Goal: Complete application form

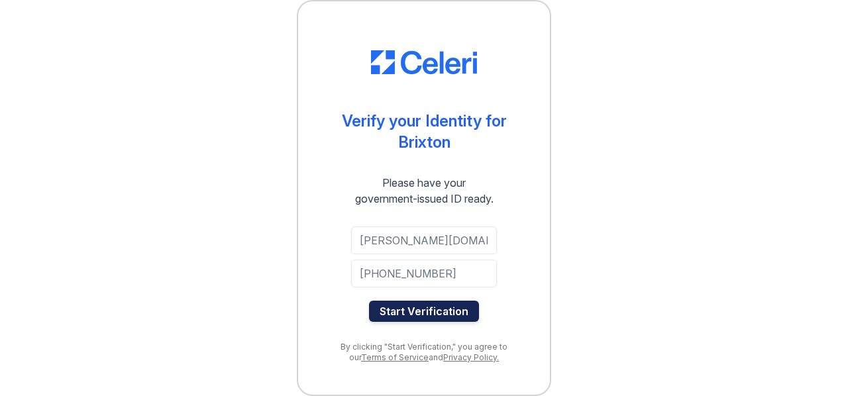
click at [423, 308] on button "Start Verification" at bounding box center [424, 311] width 110 height 21
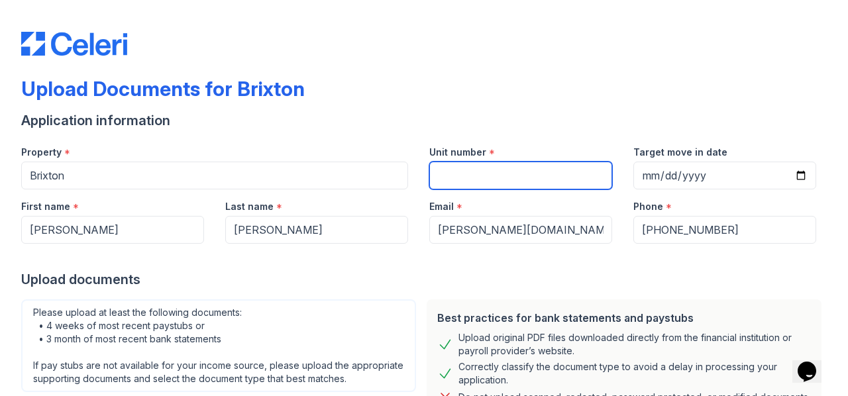
click at [462, 179] on input "Unit number" at bounding box center [520, 176] width 183 height 28
click at [419, 169] on div "Unit number *" at bounding box center [521, 162] width 204 height 54
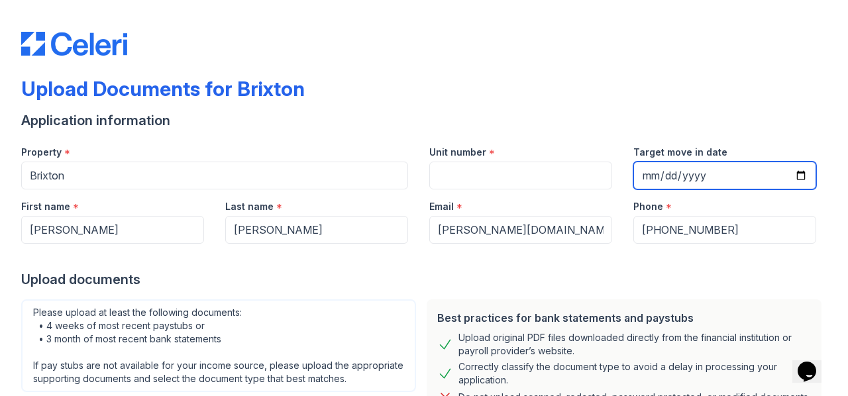
click at [790, 178] on input "Target move in date" at bounding box center [724, 176] width 183 height 28
type input "[DATE]"
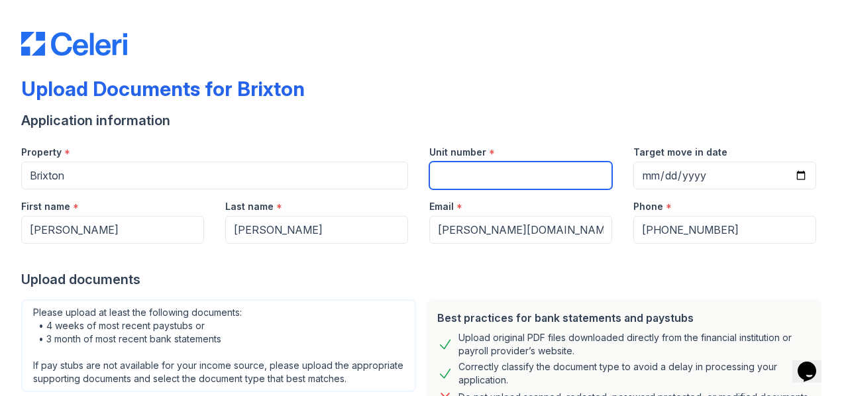
click at [530, 177] on input "Unit number" at bounding box center [520, 176] width 183 height 28
type input "2120"
click at [411, 166] on div "Property * [GEOGRAPHIC_DATA]" at bounding box center [215, 162] width 408 height 54
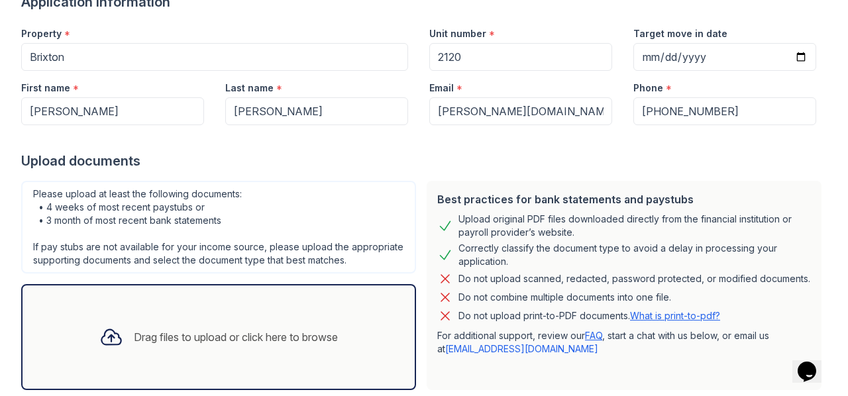
scroll to position [150, 0]
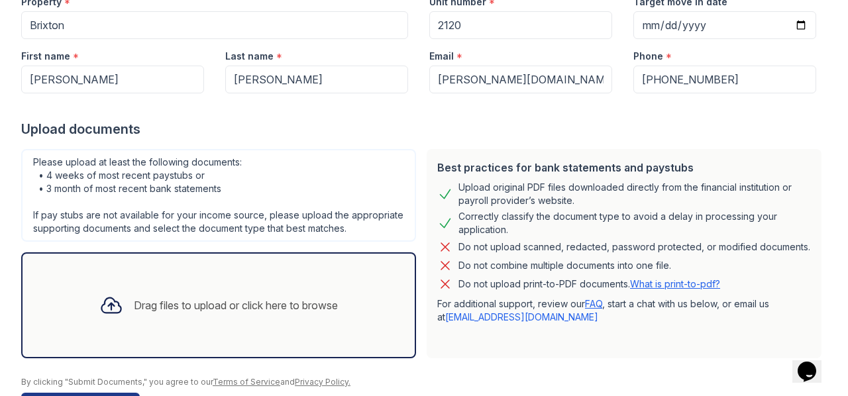
click at [167, 313] on div "Drag files to upload or click here to browse" at bounding box center [236, 305] width 204 height 16
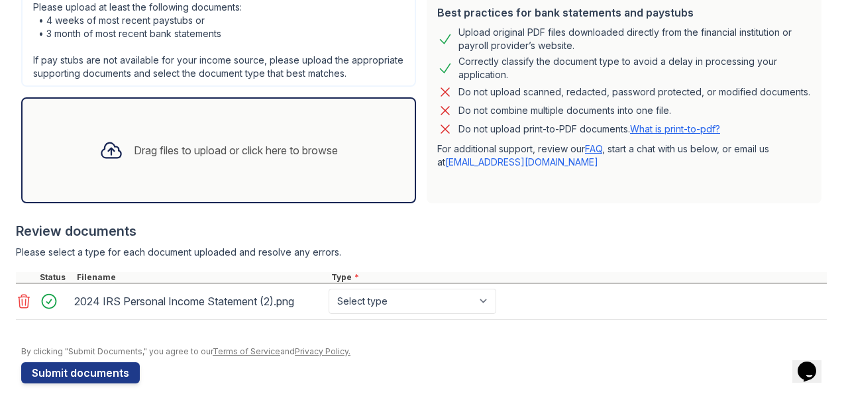
scroll to position [331, 0]
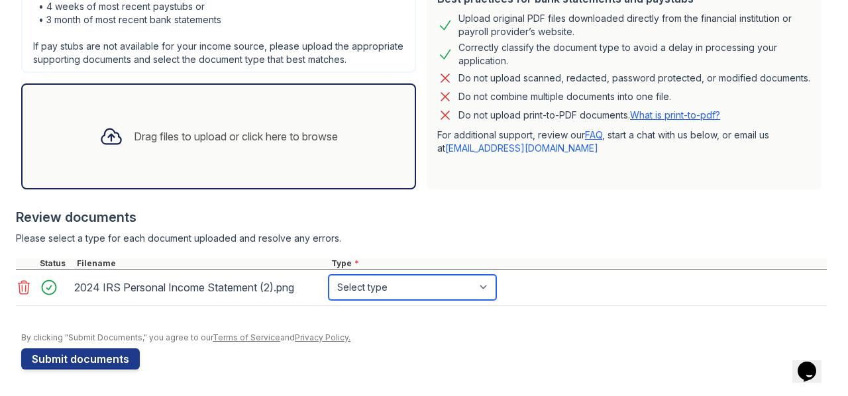
click at [398, 288] on select "Select type Paystub Bank Statement Offer Letter Tax Documents Benefit Award Let…" at bounding box center [413, 287] width 168 height 25
select select "tax_documents"
click at [329, 275] on select "Select type Paystub Bank Statement Offer Letter Tax Documents Benefit Award Let…" at bounding box center [413, 287] width 168 height 25
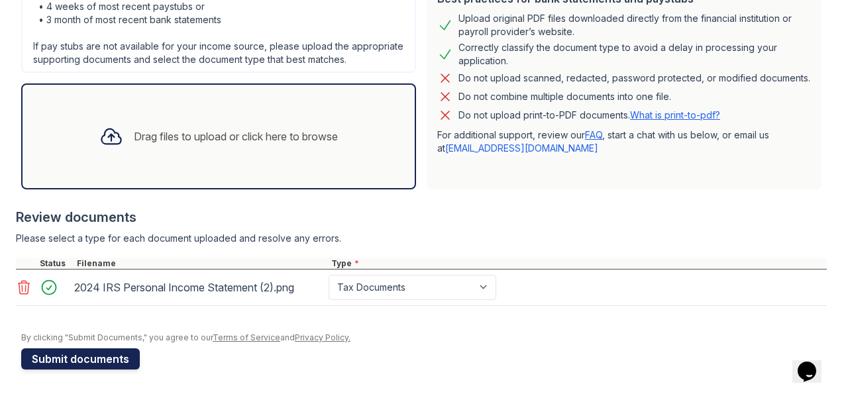
click at [115, 355] on button "Submit documents" at bounding box center [80, 358] width 119 height 21
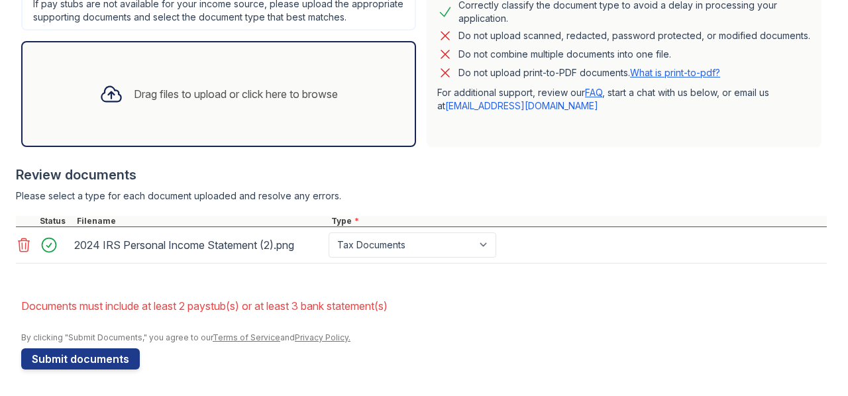
scroll to position [410, 0]
click at [274, 318] on li "Documents must include at least 2 paystub(s) or at least 3 bank statement(s)" at bounding box center [424, 306] width 806 height 27
click at [89, 361] on button "Submit documents" at bounding box center [80, 358] width 119 height 21
click at [408, 247] on select "Paystub Bank Statement Offer Letter Tax Documents Benefit Award Letter Investme…" at bounding box center [413, 245] width 168 height 25
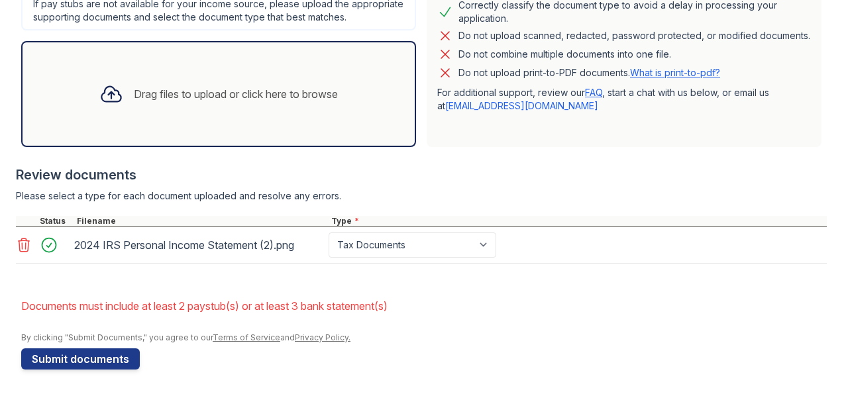
click at [271, 287] on form "Application information Property * [GEOGRAPHIC_DATA] Unit number * 2120 Target …" at bounding box center [424, 60] width 806 height 620
click at [265, 248] on div "2024 IRS Personal Income Statement (2).png" at bounding box center [198, 245] width 249 height 21
click at [86, 171] on div "Review documents" at bounding box center [421, 175] width 811 height 19
click at [174, 91] on div "Drag files to upload or click here to browse" at bounding box center [236, 94] width 204 height 16
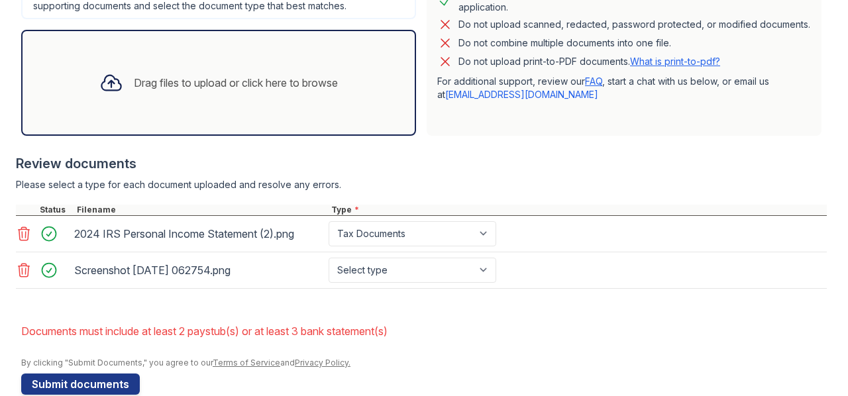
click at [114, 91] on icon at bounding box center [110, 83] width 19 height 15
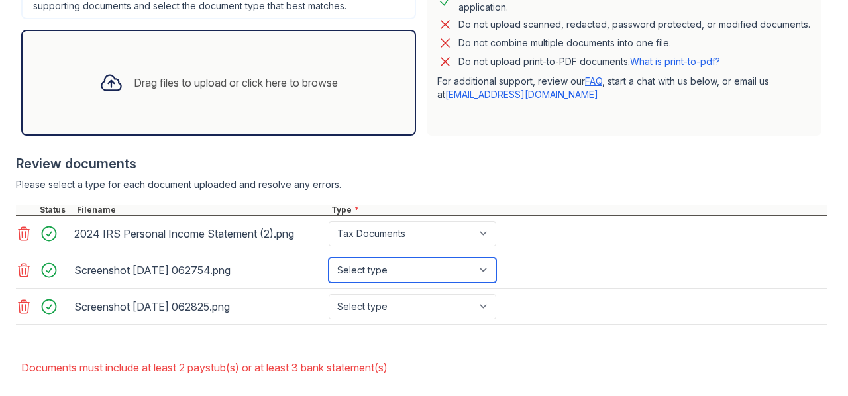
click at [368, 279] on select "Select type Paystub Bank Statement Offer Letter Tax Documents Benefit Award Let…" at bounding box center [413, 270] width 168 height 25
select select "paystub"
click at [329, 268] on select "Select type Paystub Bank Statement Offer Letter Tax Documents Benefit Award Let…" at bounding box center [413, 270] width 168 height 25
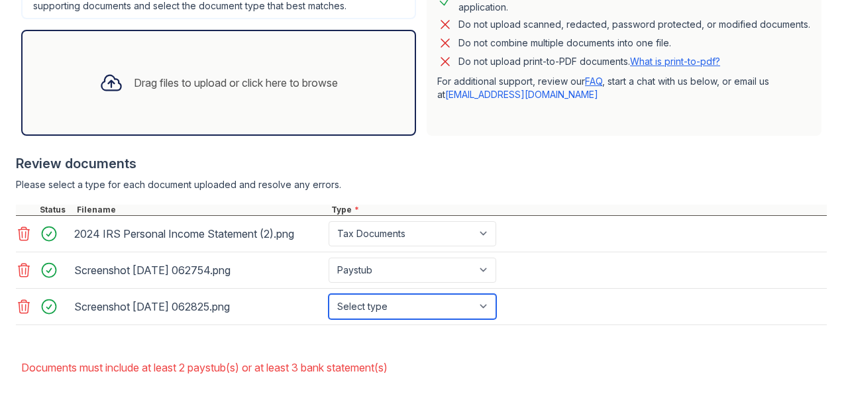
click at [397, 317] on select "Select type Paystub Bank Statement Offer Letter Tax Documents Benefit Award Let…" at bounding box center [413, 306] width 168 height 25
select select "paystub"
click at [329, 304] on select "Select type Paystub Bank Statement Offer Letter Tax Documents Benefit Award Let…" at bounding box center [413, 306] width 168 height 25
click at [452, 354] on form "Application information Property * [GEOGRAPHIC_DATA] Unit number * 2120 Target …" at bounding box center [424, 84] width 806 height 693
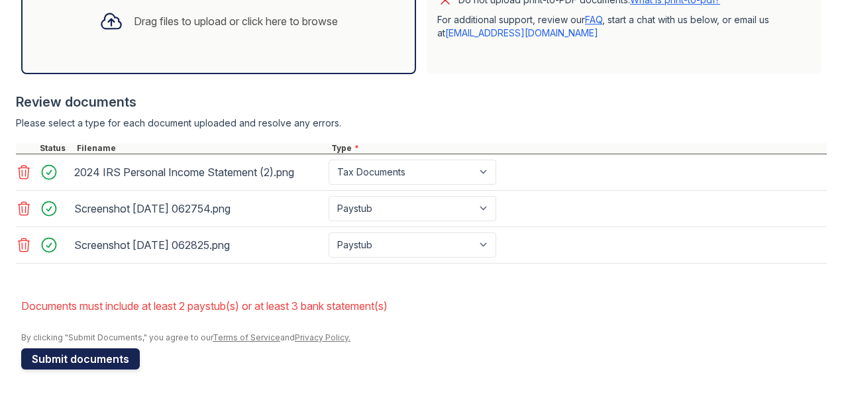
click at [111, 357] on button "Submit documents" at bounding box center [80, 358] width 119 height 21
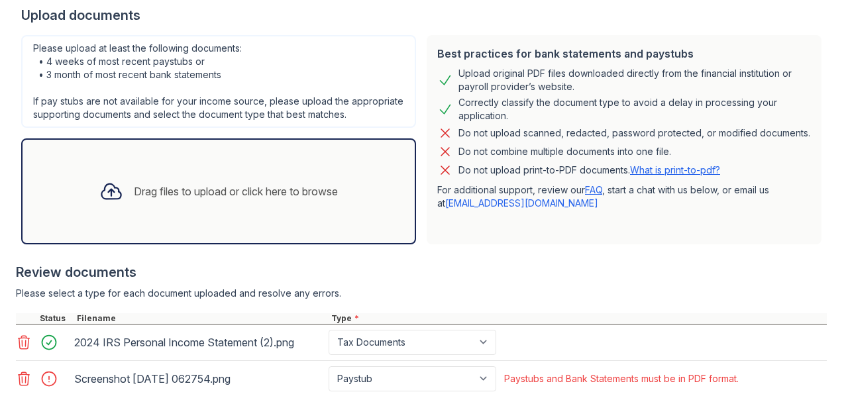
scroll to position [439, 0]
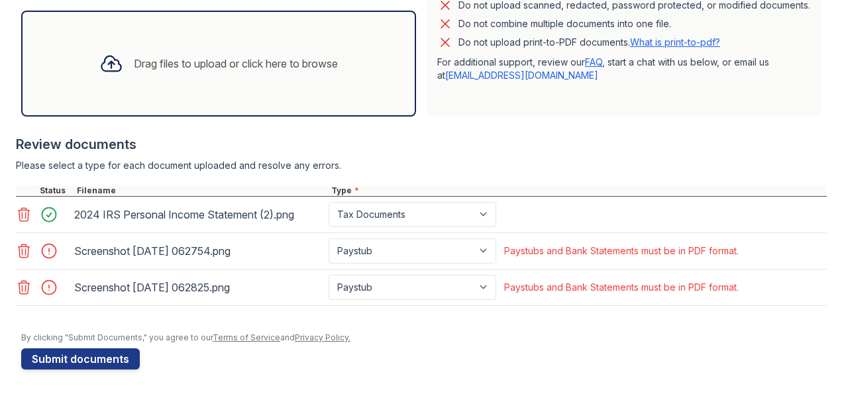
click at [20, 250] on icon at bounding box center [24, 251] width 16 height 16
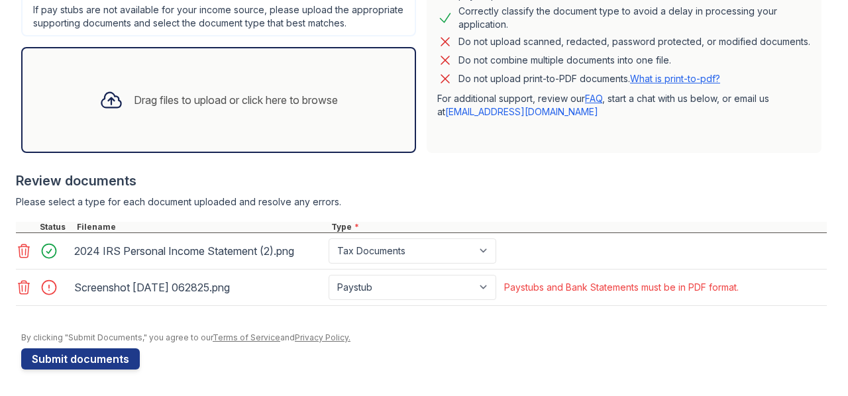
click at [23, 286] on icon at bounding box center [24, 287] width 11 height 13
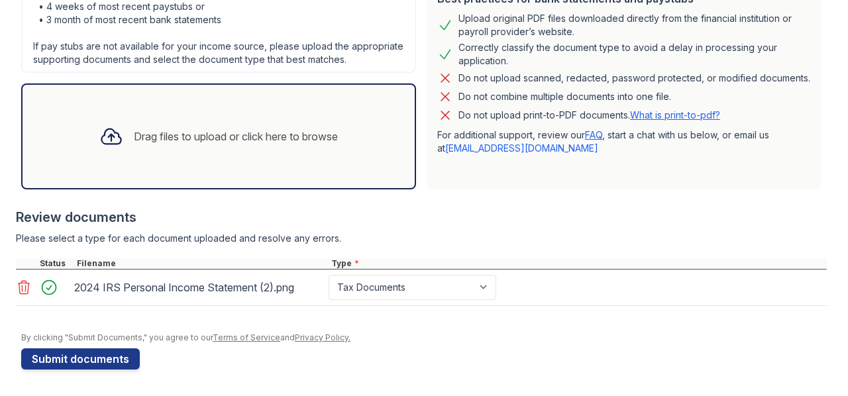
scroll to position [368, 0]
click at [54, 360] on button "Submit documents" at bounding box center [80, 358] width 119 height 21
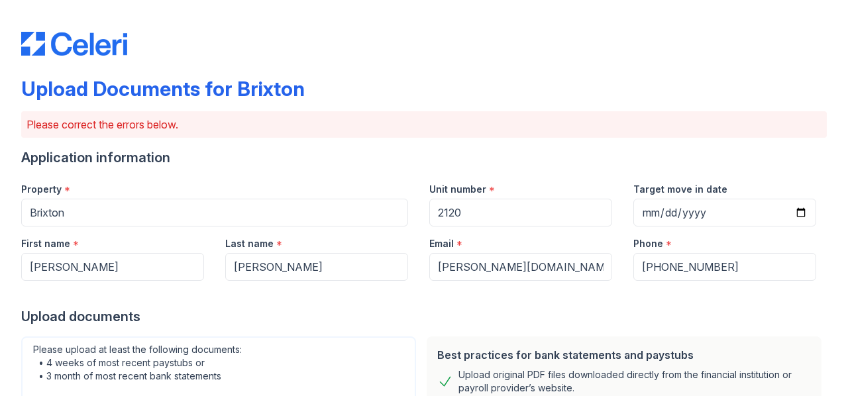
scroll to position [369, 0]
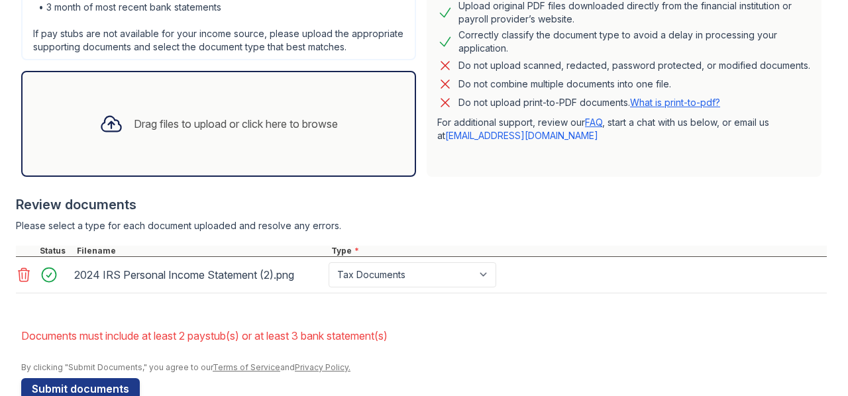
click at [288, 145] on div "Drag files to upload or click here to browse" at bounding box center [219, 123] width 260 height 45
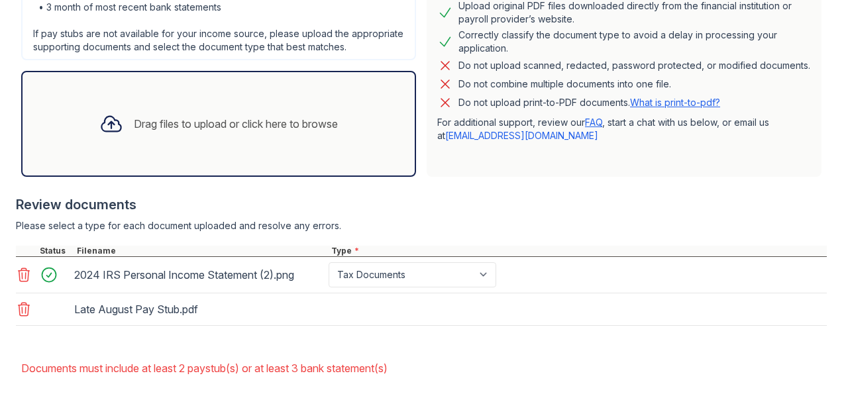
scroll to position [443, 0]
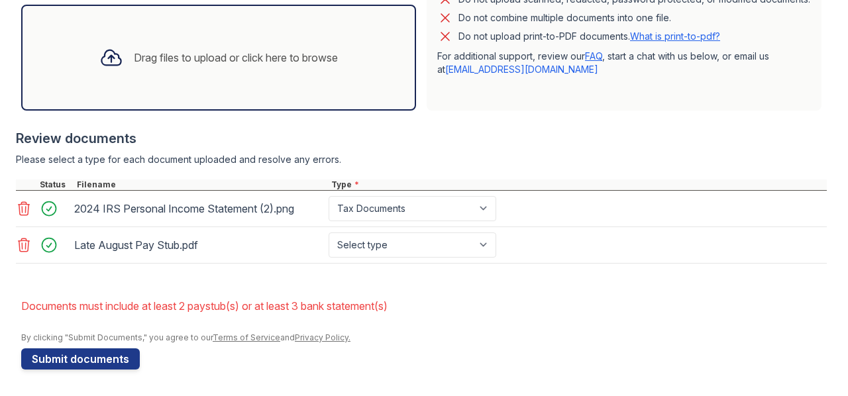
click at [172, 54] on div "Drag files to upload or click here to browse" at bounding box center [219, 57] width 260 height 45
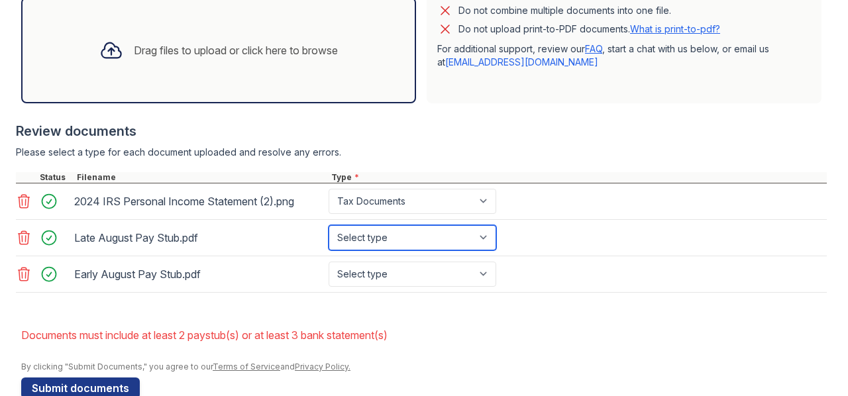
click at [390, 245] on select "Select type Paystub Bank Statement Offer Letter Tax Documents Benefit Award Let…" at bounding box center [413, 237] width 168 height 25
select select "paystub"
click at [329, 237] on select "Select type Paystub Bank Statement Offer Letter Tax Documents Benefit Award Let…" at bounding box center [413, 237] width 168 height 25
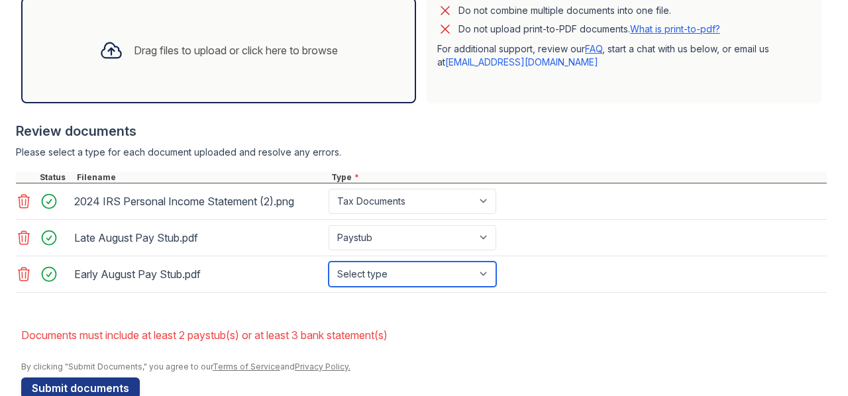
click at [382, 282] on select "Select type Paystub Bank Statement Offer Letter Tax Documents Benefit Award Let…" at bounding box center [413, 274] width 168 height 25
select select "paystub"
click at [329, 272] on select "Select type Paystub Bank Statement Offer Letter Tax Documents Benefit Award Let…" at bounding box center [413, 274] width 168 height 25
click at [358, 321] on form "Application information Property * [GEOGRAPHIC_DATA] Unit number * 2120 Target …" at bounding box center [424, 52] width 806 height 693
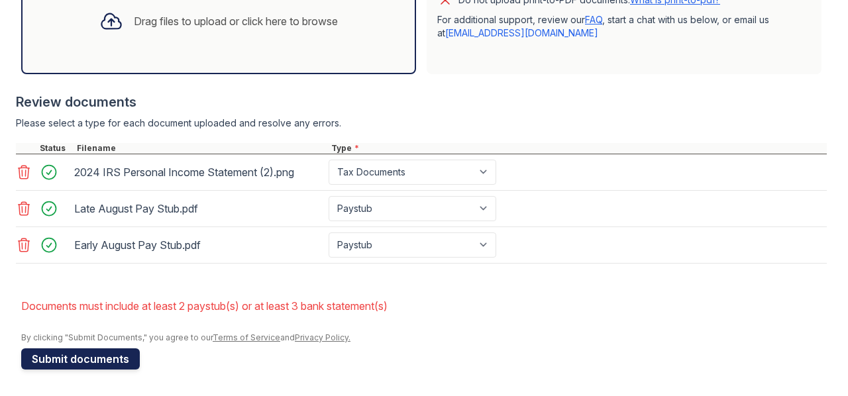
click at [82, 356] on button "Submit documents" at bounding box center [80, 358] width 119 height 21
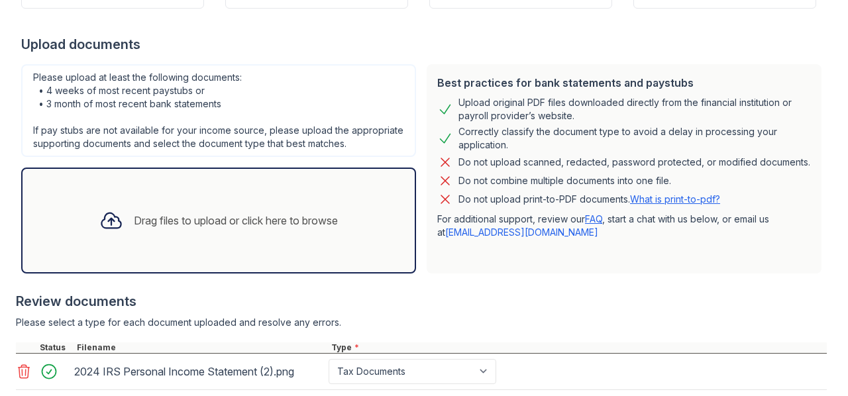
scroll to position [453, 0]
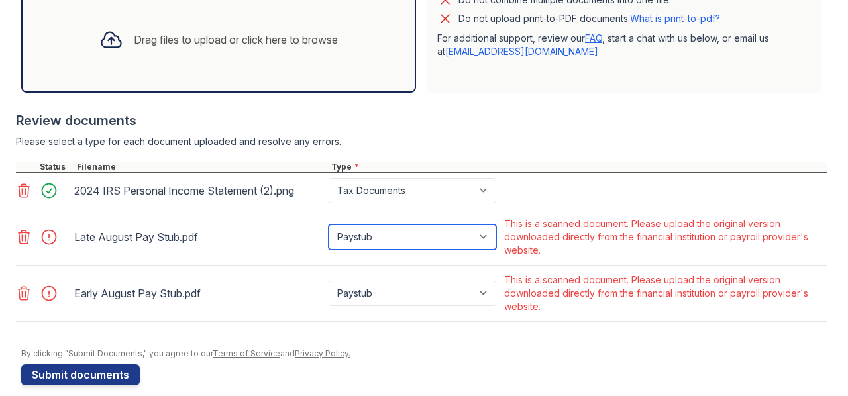
click at [425, 248] on select "Paystub Bank Statement Offer Letter Tax Documents Benefit Award Letter Investme…" at bounding box center [413, 237] width 168 height 25
select select "bank_statement"
click at [329, 236] on select "Paystub Bank Statement Offer Letter Tax Documents Benefit Award Letter Investme…" at bounding box center [413, 237] width 168 height 25
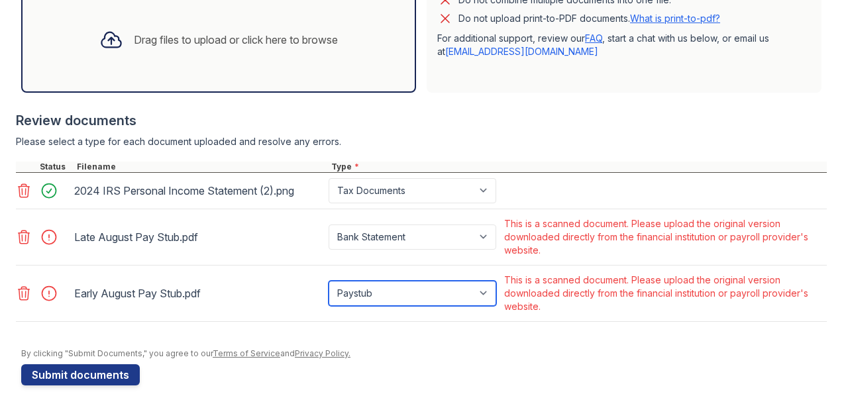
click at [404, 302] on select "Paystub Bank Statement Offer Letter Tax Documents Benefit Award Letter Investme…" at bounding box center [413, 293] width 168 height 25
select select "bank_statement"
click at [329, 292] on select "Paystub Bank Statement Offer Letter Tax Documents Benefit Award Letter Investme…" at bounding box center [413, 293] width 168 height 25
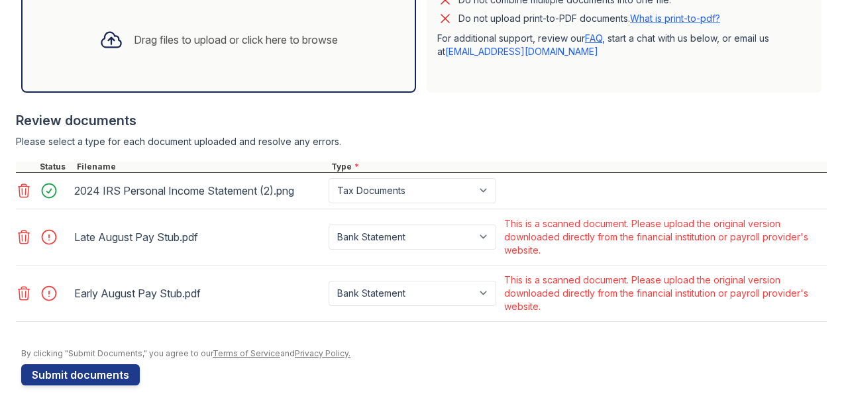
click at [162, 247] on div "Late August Pay Stub.pdf" at bounding box center [198, 237] width 249 height 21
click at [21, 245] on icon at bounding box center [24, 237] width 16 height 16
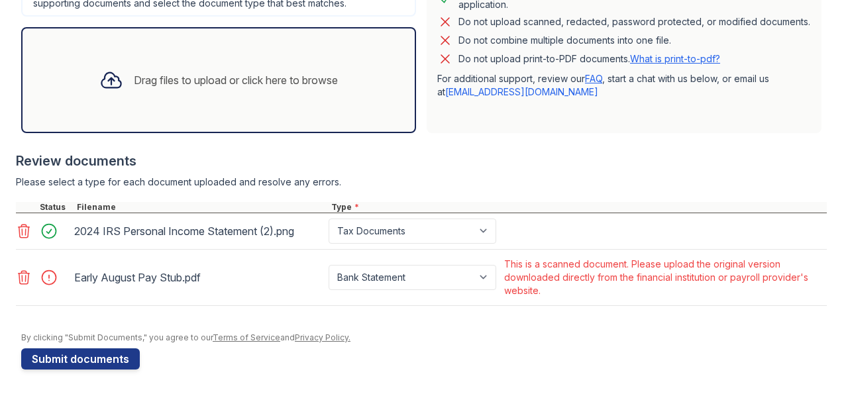
click at [24, 283] on icon at bounding box center [24, 278] width 16 height 16
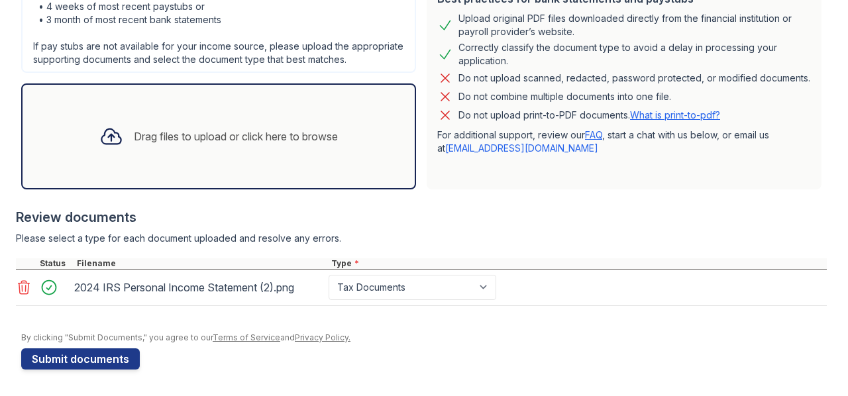
click at [635, 214] on div "Review documents" at bounding box center [421, 217] width 811 height 19
click at [184, 134] on div "Drag files to upload or click here to browse" at bounding box center [236, 137] width 204 height 16
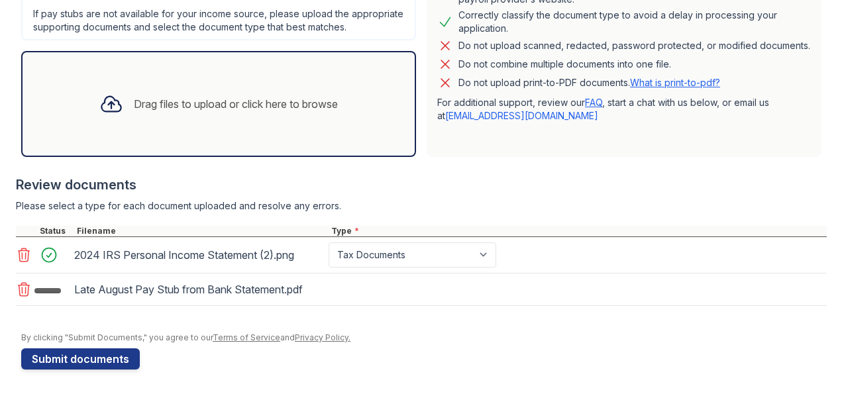
click at [122, 99] on div "Drag files to upload or click here to browse" at bounding box center [219, 103] width 260 height 45
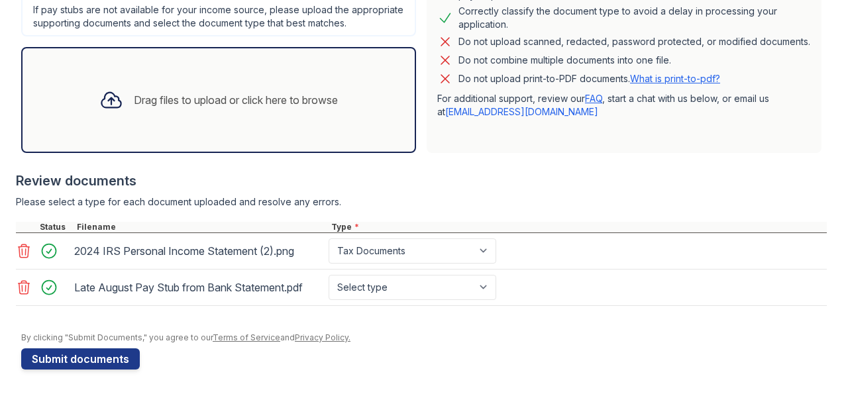
scroll to position [424, 0]
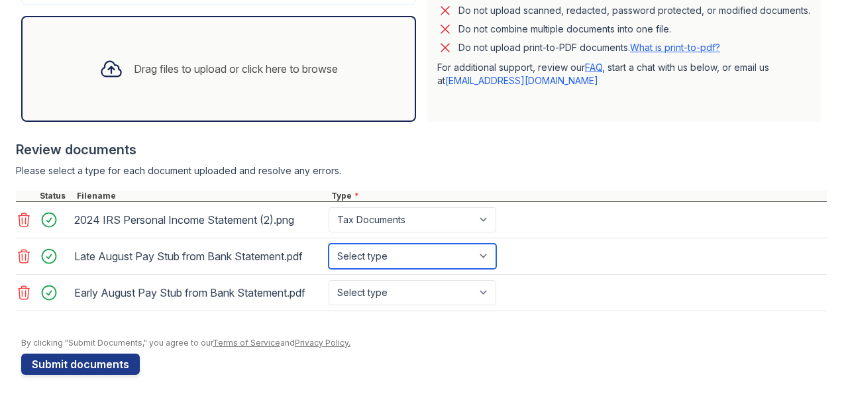
click at [402, 268] on select "Select type Paystub Bank Statement Offer Letter Tax Documents Benefit Award Let…" at bounding box center [413, 256] width 168 height 25
select select "bank_statement"
click at [329, 255] on select "Select type Paystub Bank Statement Offer Letter Tax Documents Benefit Award Let…" at bounding box center [413, 256] width 168 height 25
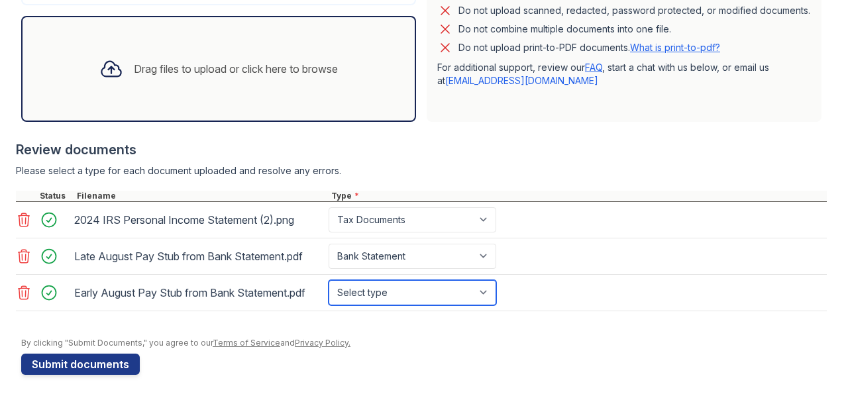
click at [381, 300] on select "Select type Paystub Bank Statement Offer Letter Tax Documents Benefit Award Let…" at bounding box center [413, 292] width 168 height 25
select select "bank_statement"
click at [329, 291] on select "Select type Paystub Bank Statement Offer Letter Tax Documents Benefit Award Let…" at bounding box center [413, 292] width 168 height 25
click at [311, 325] on div at bounding box center [421, 317] width 811 height 13
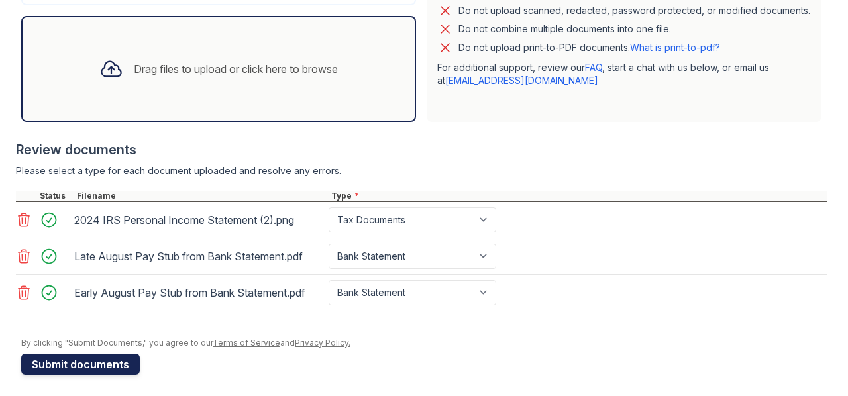
click at [116, 365] on button "Submit documents" at bounding box center [80, 364] width 119 height 21
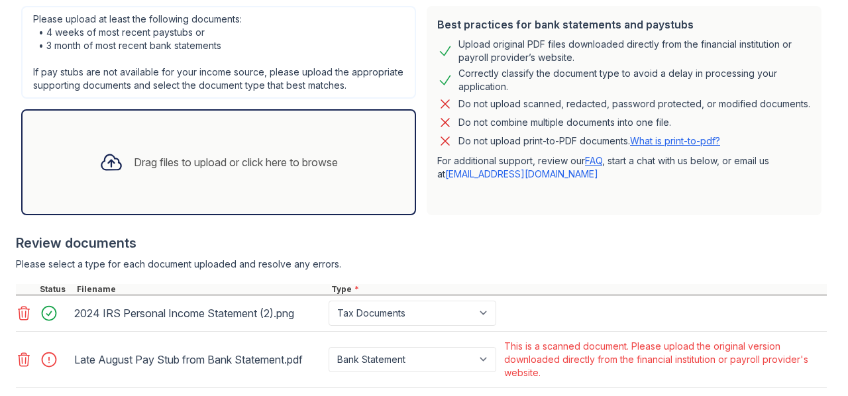
scroll to position [432, 0]
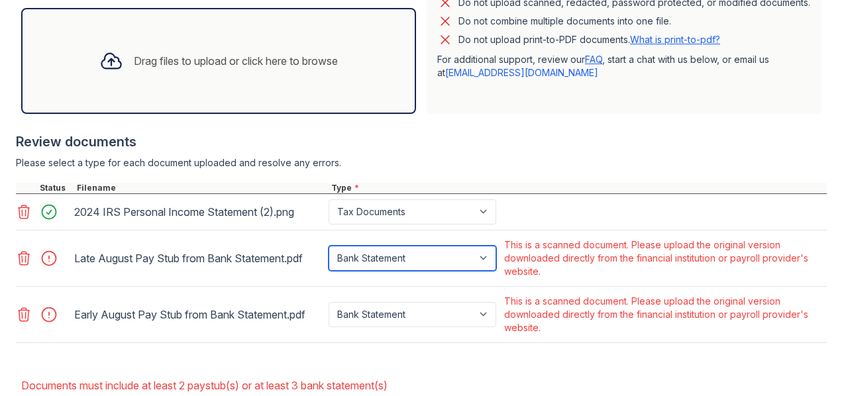
click at [472, 271] on select "Paystub Bank Statement Offer Letter Tax Documents Benefit Award Letter Investme…" at bounding box center [413, 258] width 168 height 25
select select "other"
click at [329, 257] on select "Paystub Bank Statement Offer Letter Tax Documents Benefit Award Letter Investme…" at bounding box center [413, 258] width 168 height 25
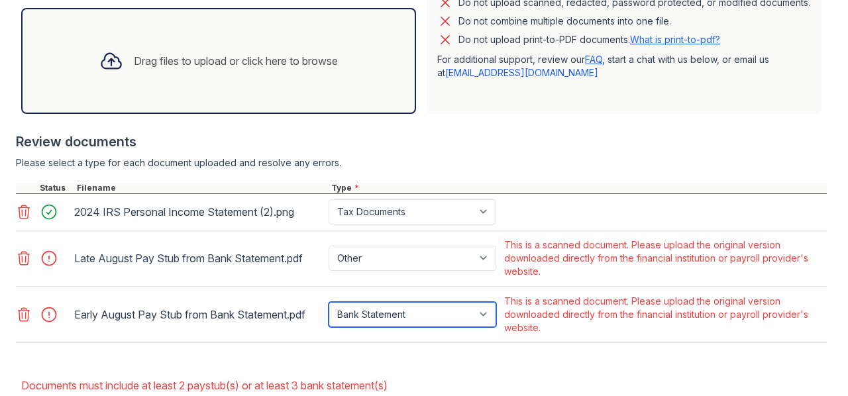
click at [441, 327] on select "Paystub Bank Statement Offer Letter Tax Documents Benefit Award Letter Investme…" at bounding box center [413, 314] width 168 height 25
select select "other"
click at [329, 313] on select "Paystub Bank Statement Offer Letter Tax Documents Benefit Award Letter Investme…" at bounding box center [413, 314] width 168 height 25
click at [427, 150] on div "Review documents" at bounding box center [421, 142] width 811 height 19
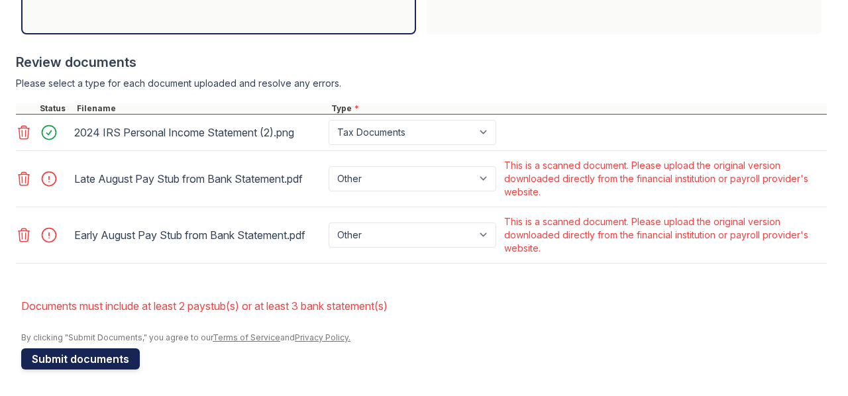
click at [77, 361] on button "Submit documents" at bounding box center [80, 358] width 119 height 21
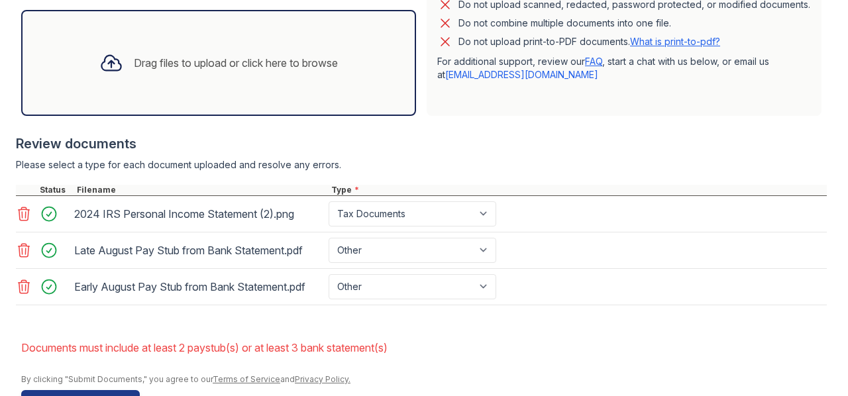
scroll to position [482, 0]
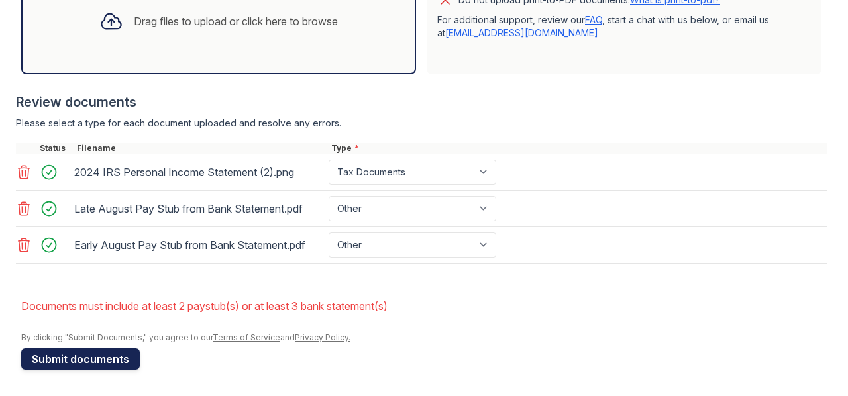
click at [102, 352] on button "Submit documents" at bounding box center [80, 358] width 119 height 21
click at [30, 207] on icon at bounding box center [24, 209] width 16 height 16
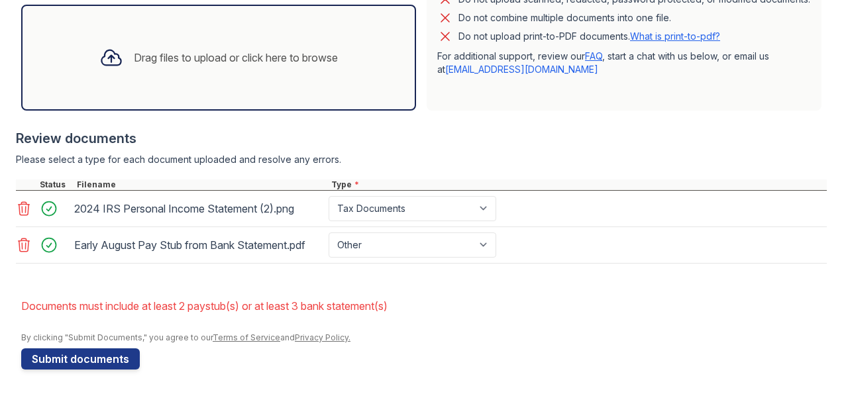
click at [28, 243] on icon at bounding box center [24, 245] width 11 height 13
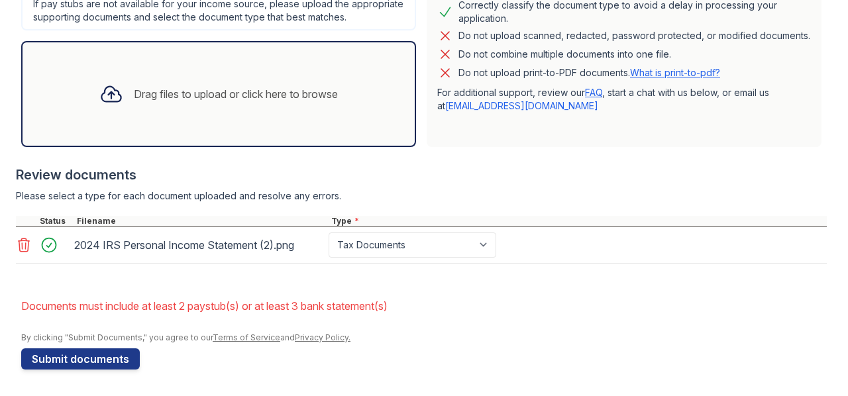
click at [214, 133] on div "Drag files to upload or click here to browse" at bounding box center [218, 94] width 395 height 106
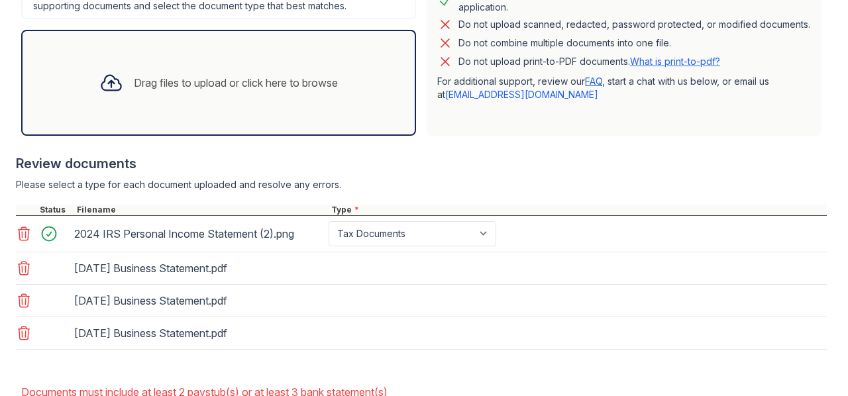
scroll to position [446, 0]
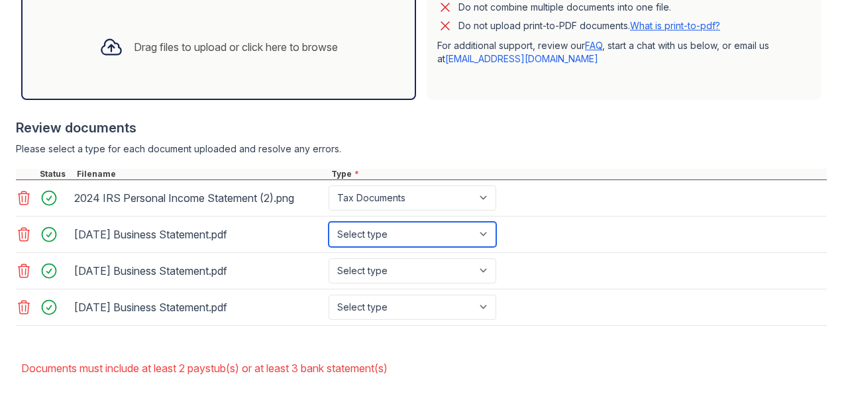
click at [397, 247] on select "Select type Paystub Bank Statement Offer Letter Tax Documents Benefit Award Let…" at bounding box center [413, 234] width 168 height 25
select select "bank_statement"
click at [329, 233] on select "Select type Paystub Bank Statement Offer Letter Tax Documents Benefit Award Let…" at bounding box center [413, 234] width 168 height 25
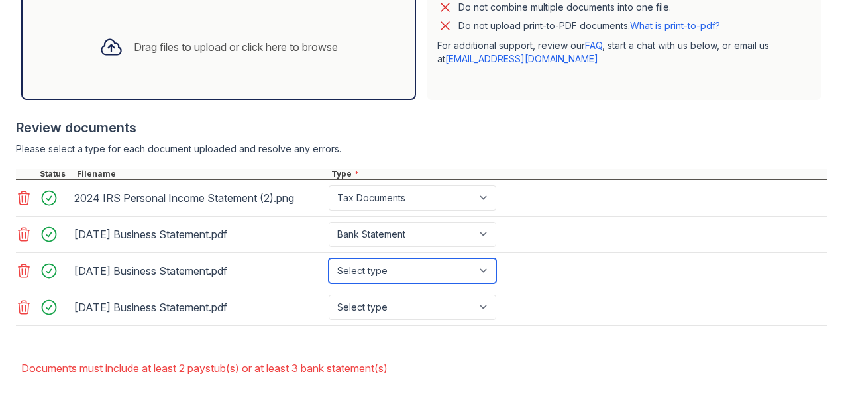
click at [396, 284] on select "Select type Paystub Bank Statement Offer Letter Tax Documents Benefit Award Let…" at bounding box center [413, 270] width 168 height 25
select select "bank_statement"
click at [329, 268] on select "Select type Paystub Bank Statement Offer Letter Tax Documents Benefit Award Let…" at bounding box center [413, 270] width 168 height 25
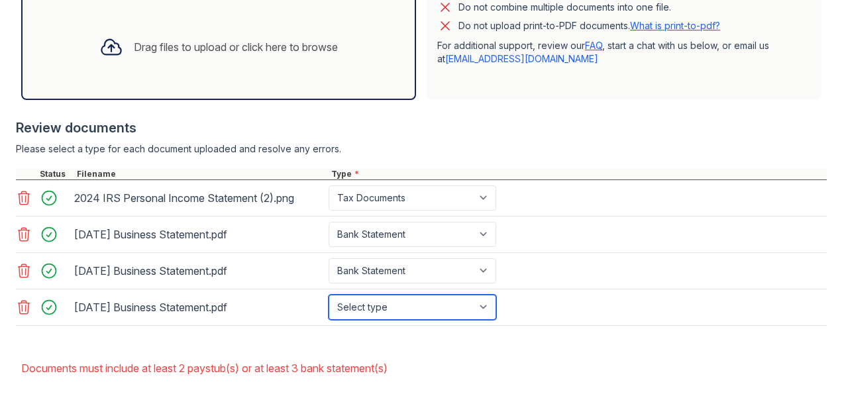
click at [384, 313] on select "Select type Paystub Bank Statement Offer Letter Tax Documents Benefit Award Let…" at bounding box center [413, 307] width 168 height 25
select select "bank_statement"
click at [329, 304] on select "Select type Paystub Bank Statement Offer Letter Tax Documents Benefit Award Let…" at bounding box center [413, 307] width 168 height 25
click at [374, 156] on div "Please select a type for each document uploaded and resolve any errors." at bounding box center [421, 148] width 811 height 13
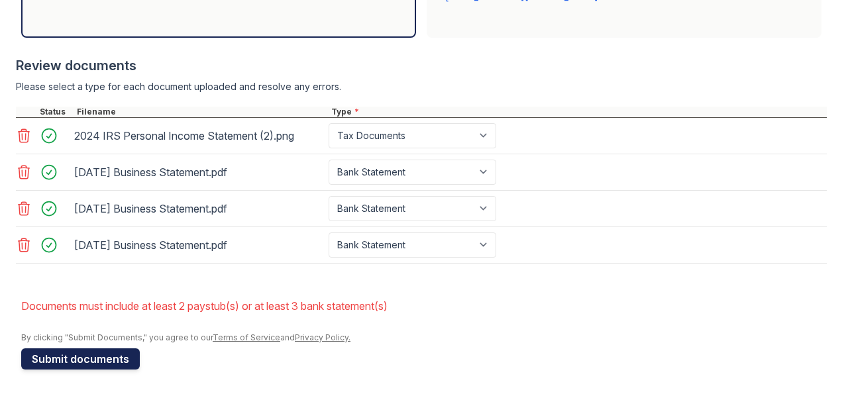
click at [97, 349] on button "Submit documents" at bounding box center [80, 358] width 119 height 21
